Goal: Task Accomplishment & Management: Use online tool/utility

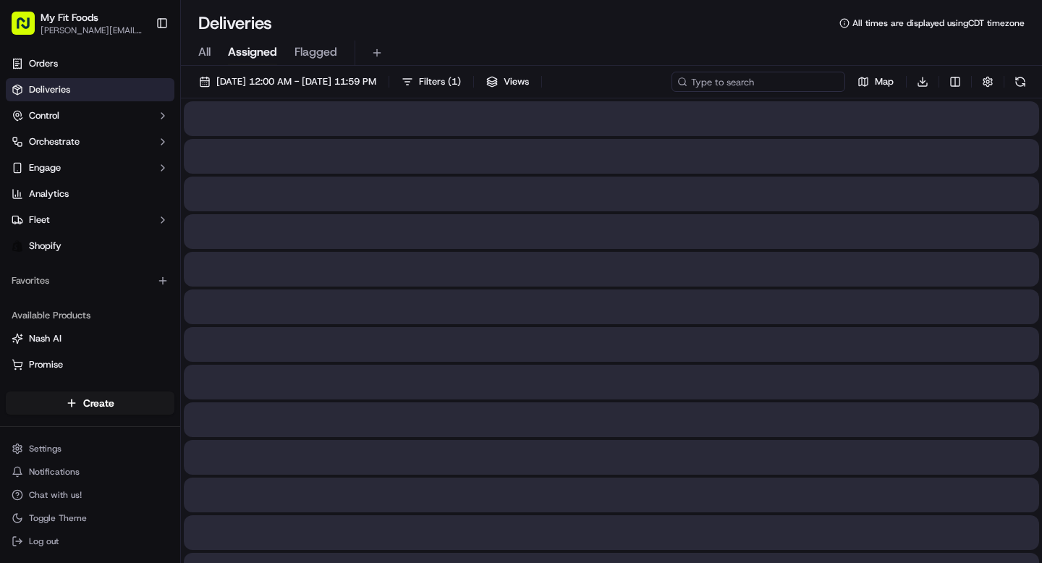
click at [782, 87] on input at bounding box center [759, 82] width 174 height 20
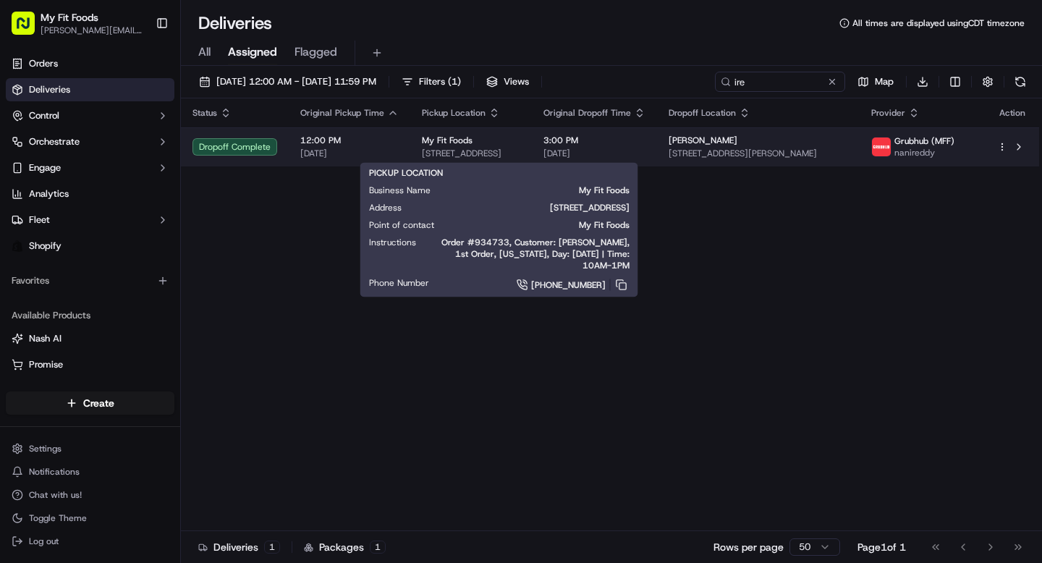
click at [520, 151] on span "[STREET_ADDRESS]" at bounding box center [471, 154] width 98 height 12
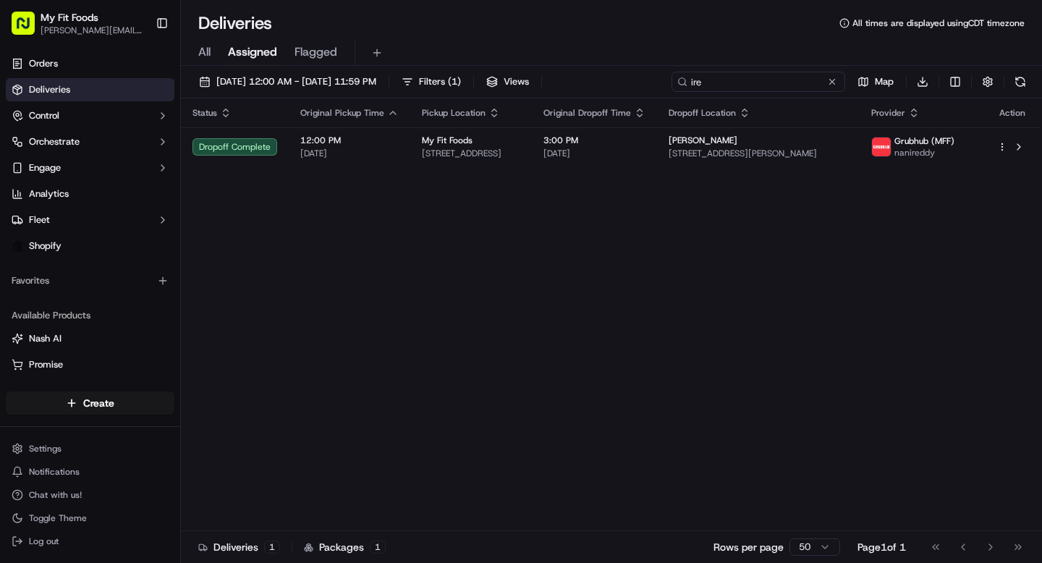
click at [760, 85] on input "ire" at bounding box center [759, 82] width 174 height 20
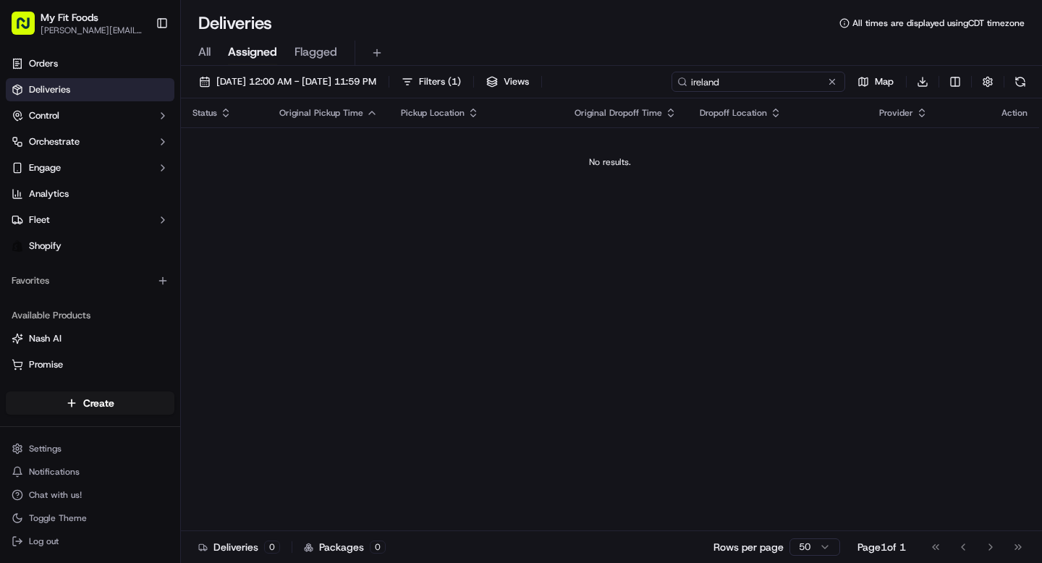
click at [760, 85] on input "ireland" at bounding box center [759, 82] width 174 height 20
click at [266, 68] on div "[DATE] 12:00 AM - [DATE] 11:59 PM Filters ( 1 ) Views tawne Map Download Status…" at bounding box center [611, 316] width 861 height 500
click at [263, 85] on span "[DATE] 12:00 AM - [DATE] 11:59 PM" at bounding box center [296, 81] width 160 height 13
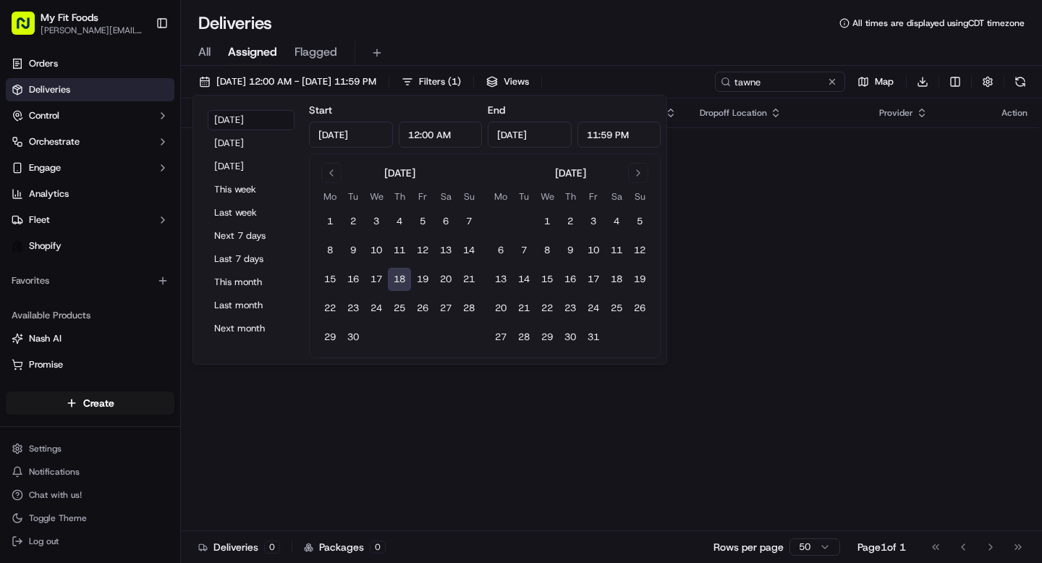
click at [245, 449] on div "Status Original Pickup Time Pickup Location Original Dropoff Time Dropoff Locat…" at bounding box center [610, 314] width 858 height 433
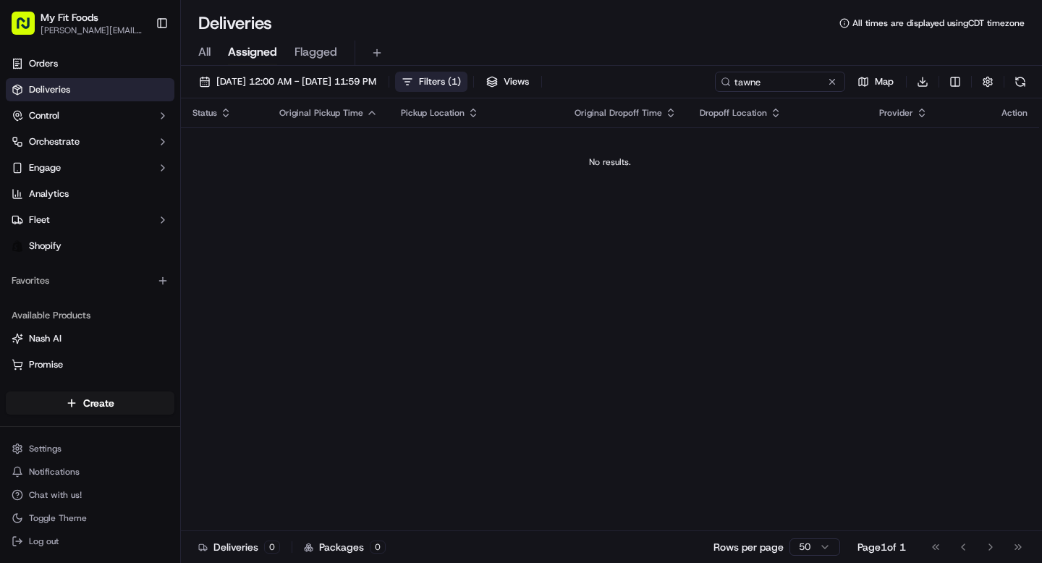
click at [461, 80] on span "Filters ( 1 )" at bounding box center [440, 81] width 42 height 13
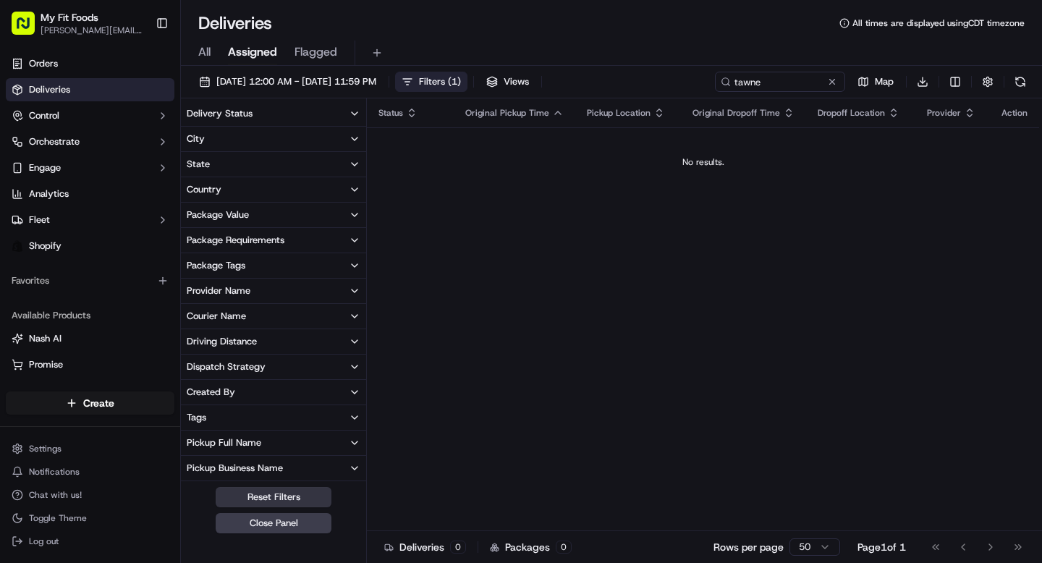
click at [282, 495] on button "Reset Filters" at bounding box center [274, 497] width 116 height 20
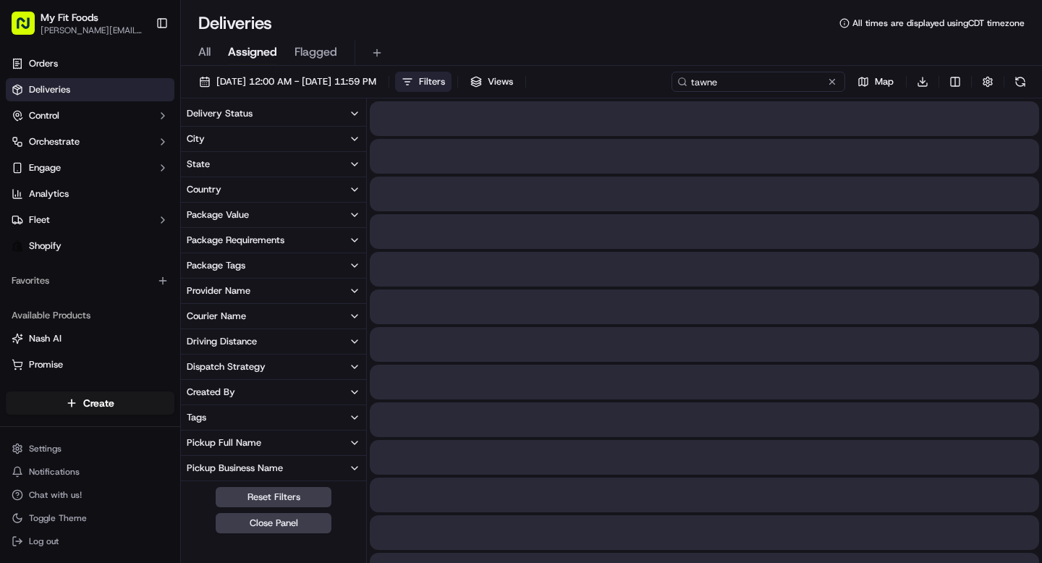
click at [788, 85] on input "tawne" at bounding box center [759, 82] width 174 height 20
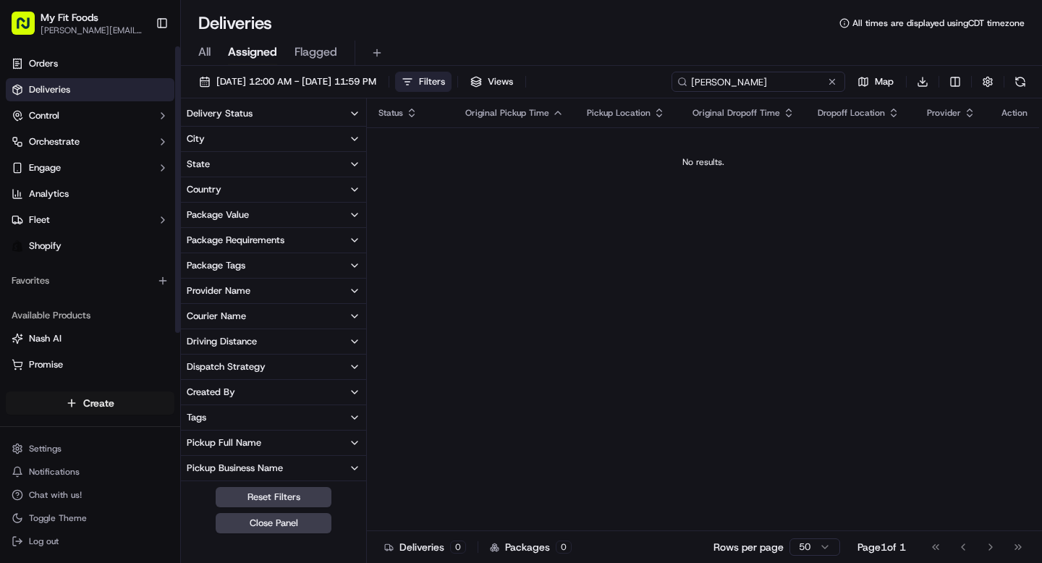
type input "[PERSON_NAME]"
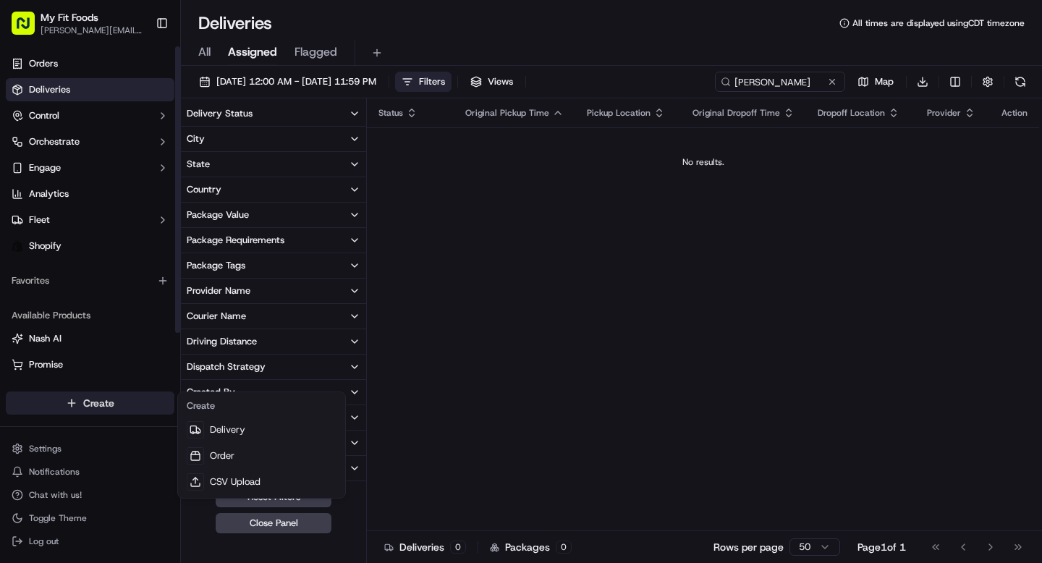
click at [60, 405] on html "My Fit Foods [EMAIL_ADDRESS][DOMAIN_NAME] Toggle Sidebar Orders Deliveries Cont…" at bounding box center [521, 281] width 1042 height 563
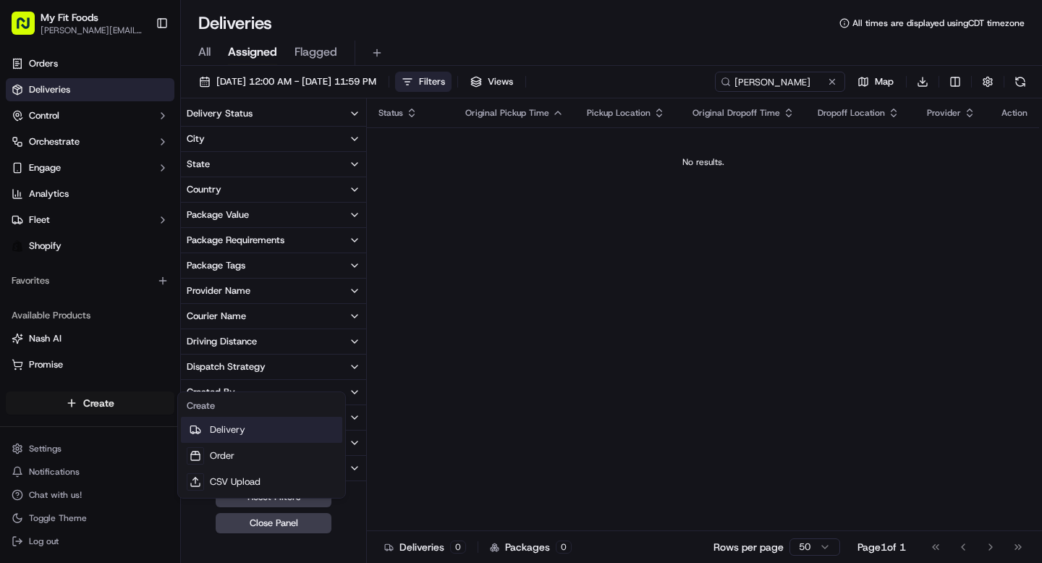
click at [233, 428] on link "Delivery" at bounding box center [261, 430] width 161 height 26
